Goal: Task Accomplishment & Management: Manage account settings

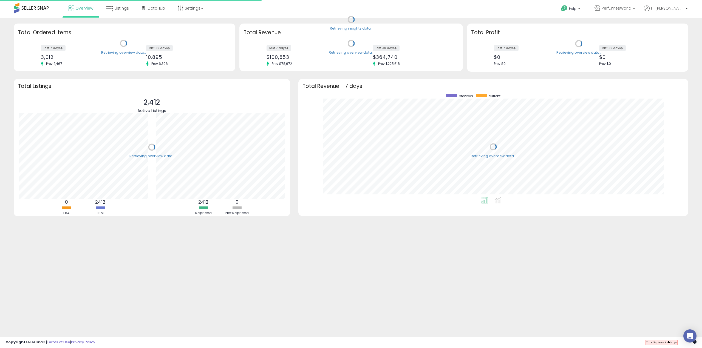
scroll to position [55, 137]
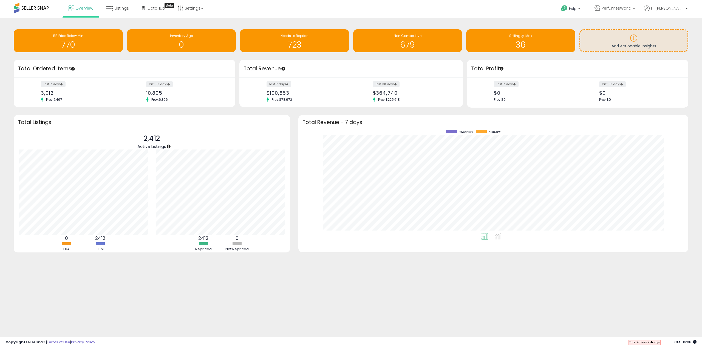
click at [688, 10] on li "Hi [PERSON_NAME] Account Profile Logout" at bounding box center [666, 11] width 48 height 13
click at [686, 9] on b at bounding box center [686, 10] width 2 height 4
click at [675, 29] on link "Account" at bounding box center [675, 29] width 15 height 5
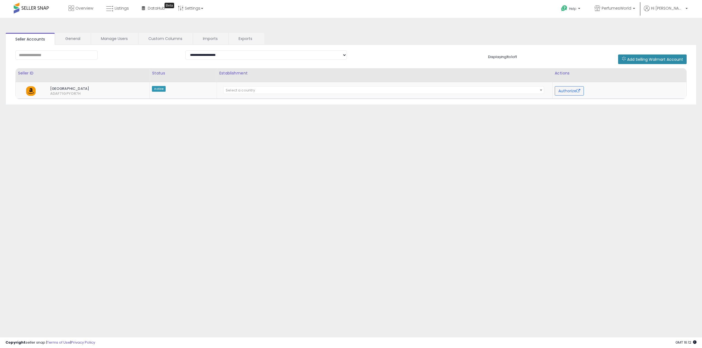
click at [660, 62] on button "Add Selling Walmart Account" at bounding box center [652, 60] width 69 height 10
click at [688, 10] on li "Hi [PERSON_NAME] Account Profile Logout" at bounding box center [666, 11] width 48 height 13
click at [686, 9] on b at bounding box center [686, 10] width 2 height 4
click at [667, 30] on li "Account" at bounding box center [675, 30] width 23 height 14
click at [671, 29] on link "Account" at bounding box center [675, 29] width 15 height 5
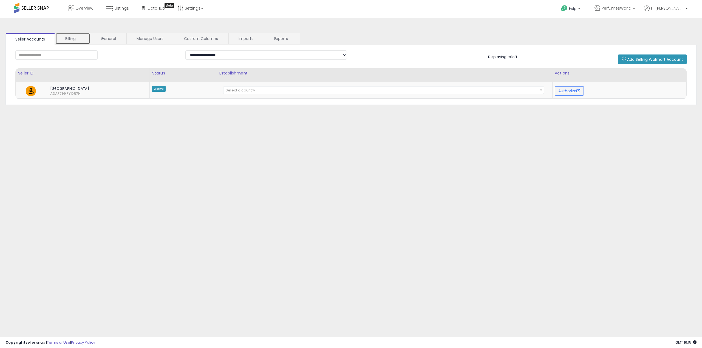
click at [64, 38] on link "Billing" at bounding box center [72, 39] width 35 height 12
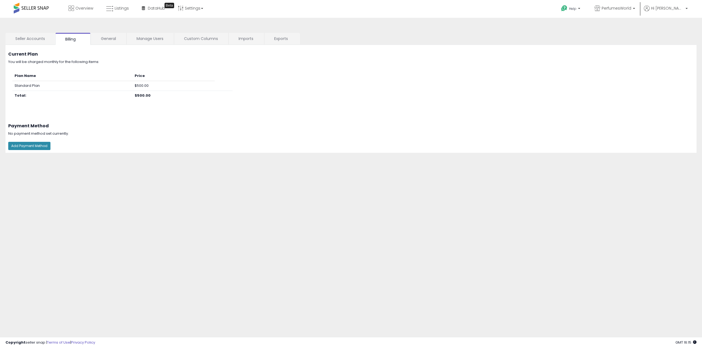
click at [30, 148] on button "Add Payment Method" at bounding box center [29, 146] width 42 height 8
